Goal: Task Accomplishment & Management: Manage account settings

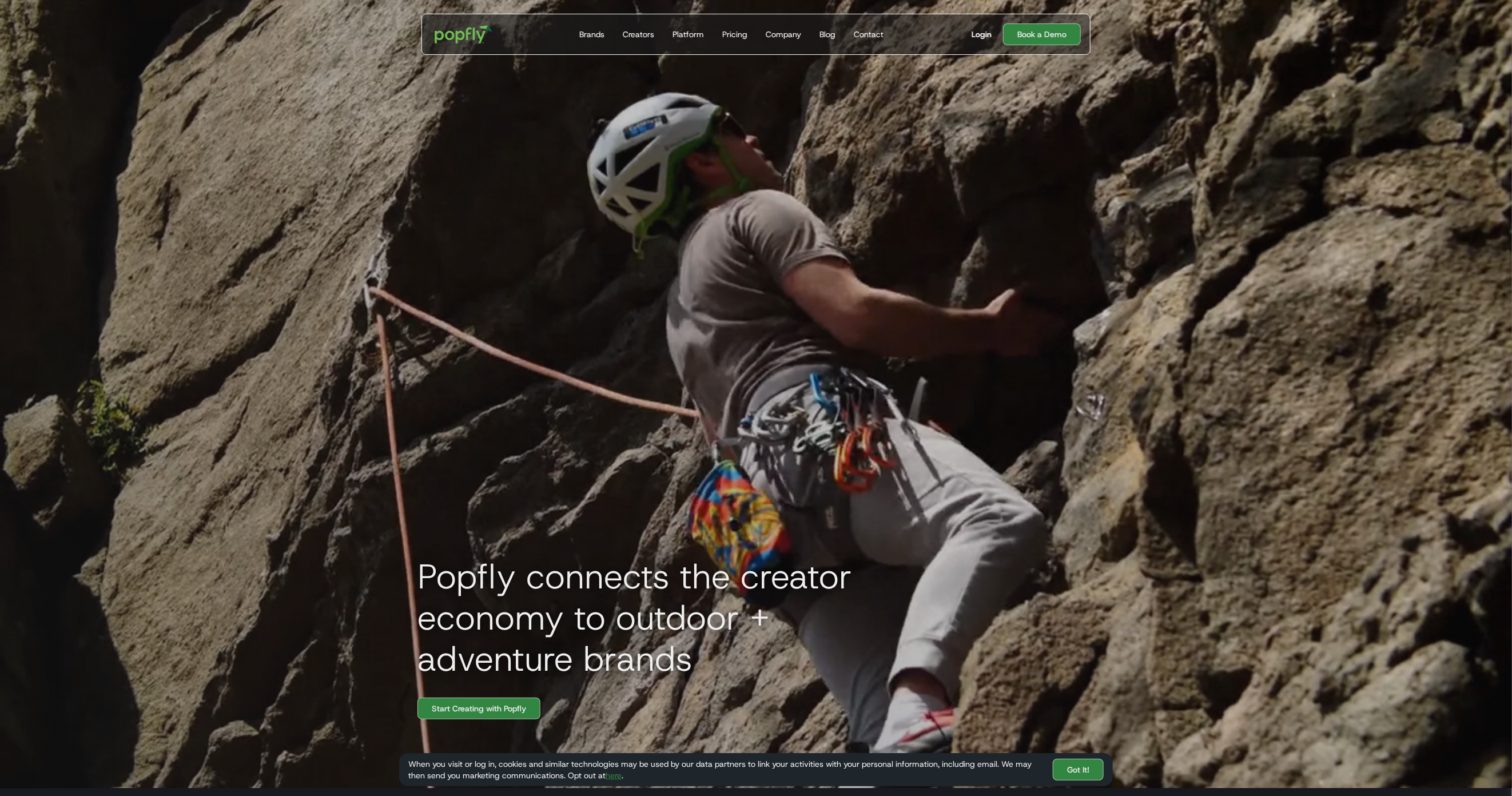
click at [985, 31] on div "Login" at bounding box center [981, 35] width 20 height 12
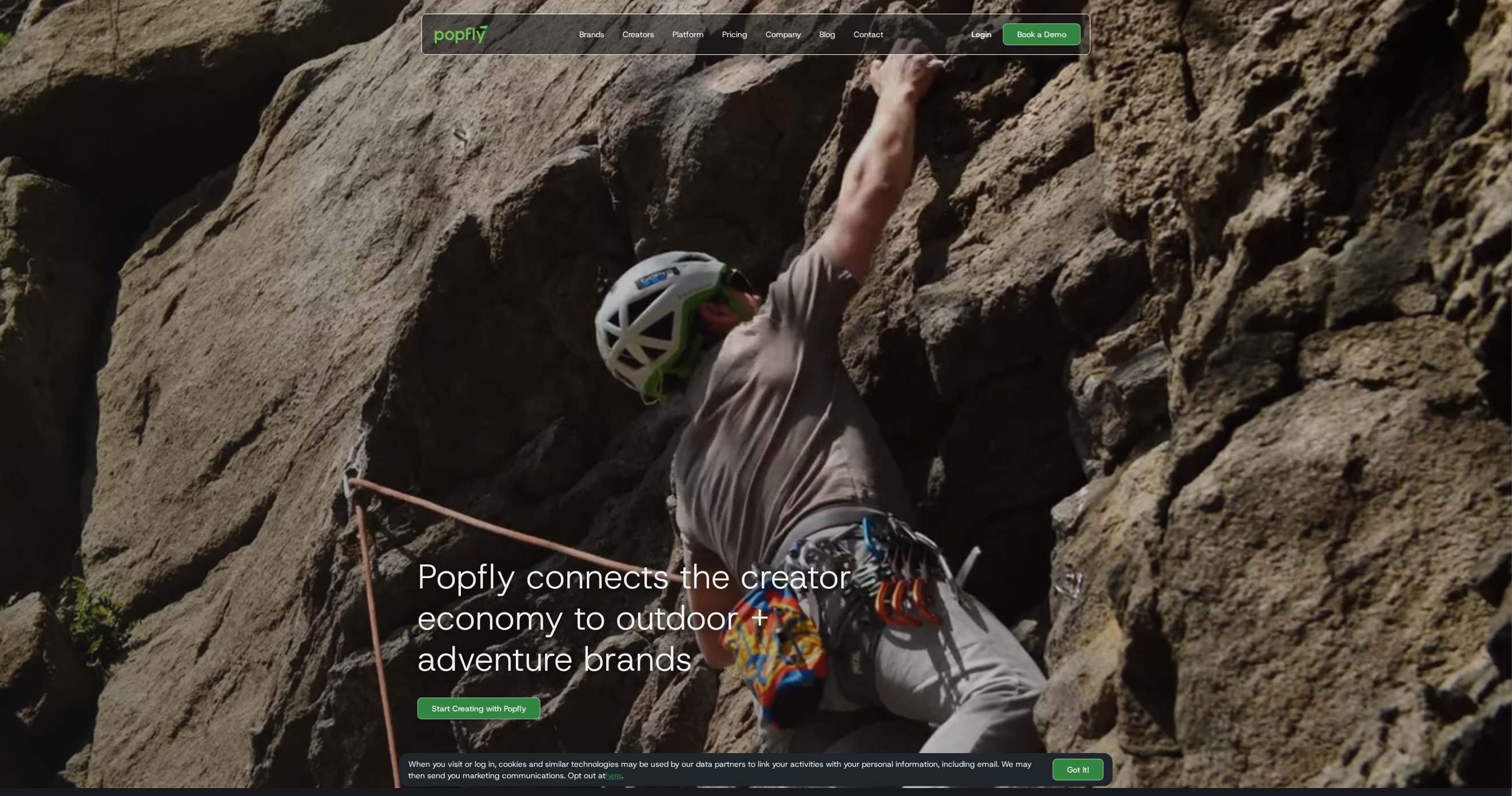
click at [980, 29] on div "Login" at bounding box center [981, 35] width 20 height 12
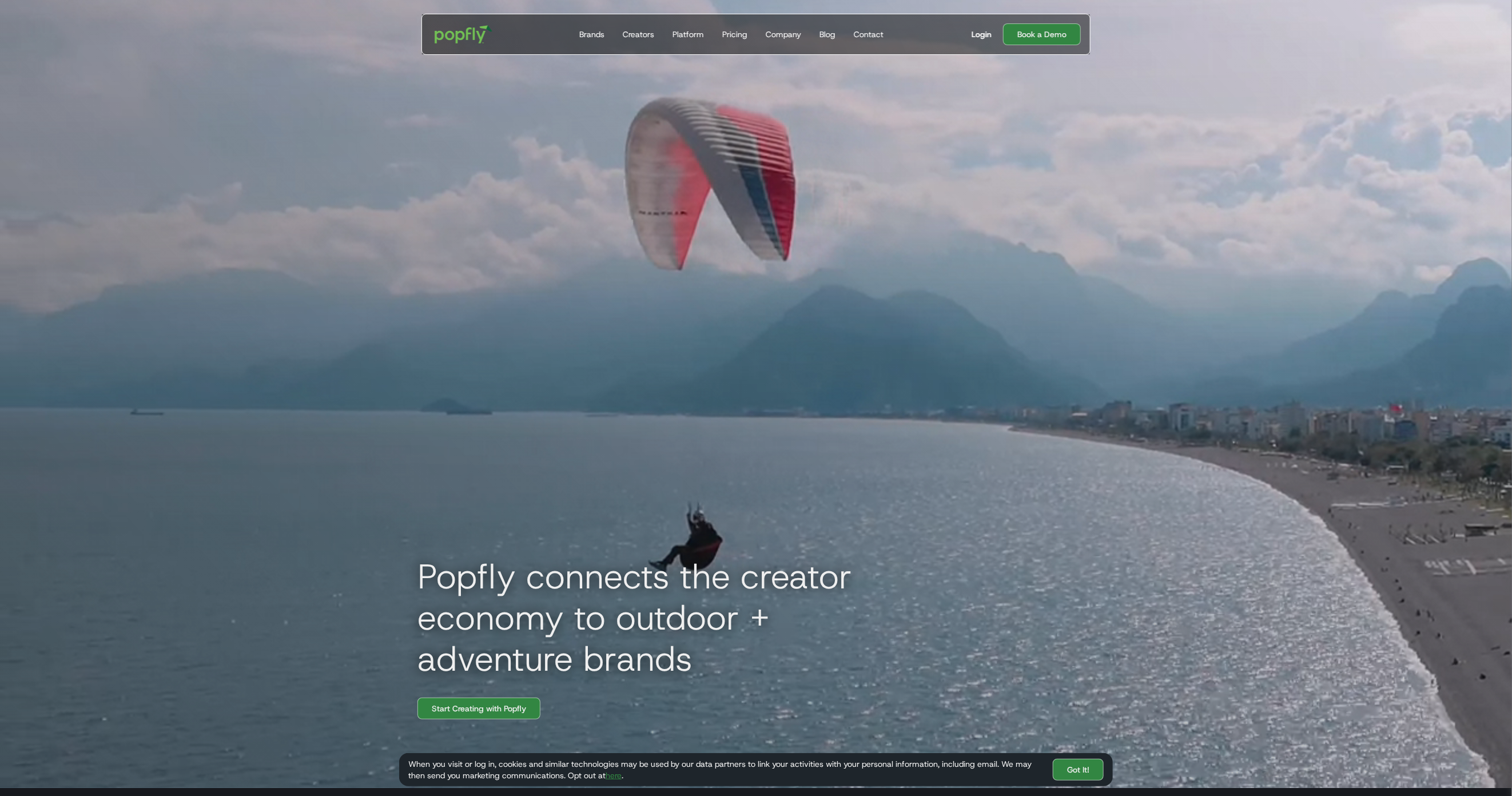
click at [978, 30] on div "Login" at bounding box center [981, 35] width 20 height 12
